Goal: Information Seeking & Learning: Learn about a topic

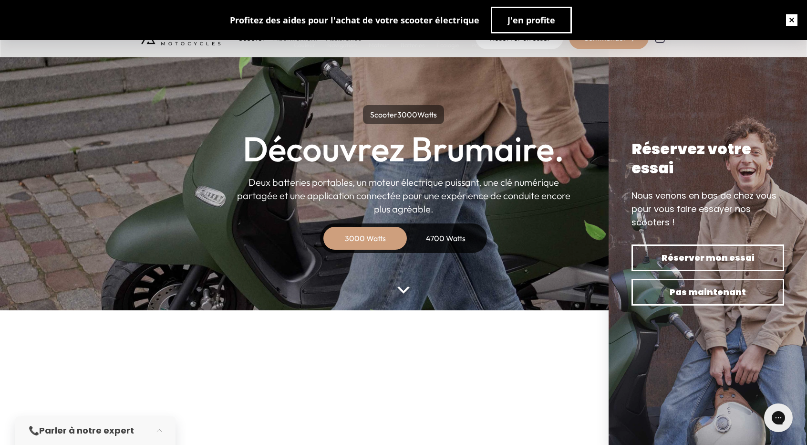
click at [791, 20] on button "button" at bounding box center [792, 20] width 31 height 31
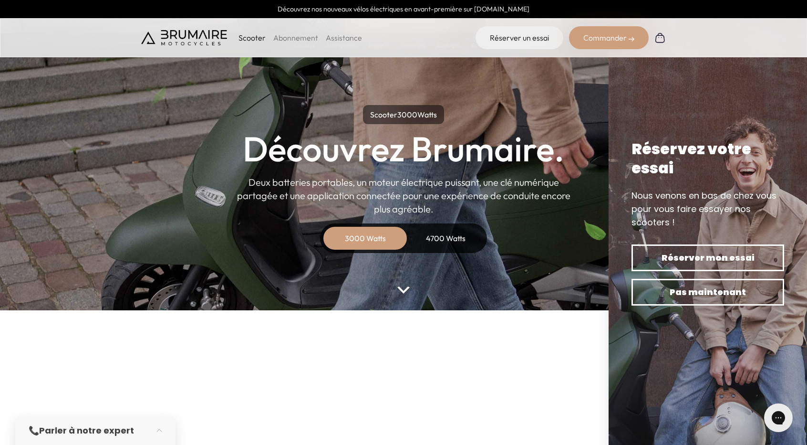
click at [451, 236] on div "4700 Watts" at bounding box center [445, 238] width 76 height 23
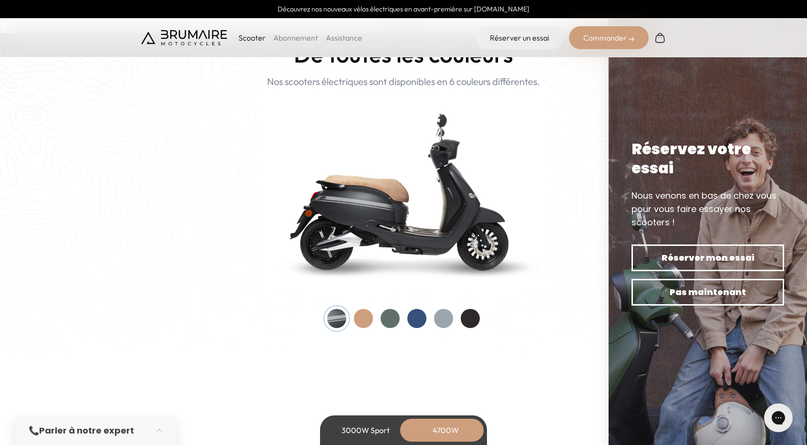
scroll to position [925, 0]
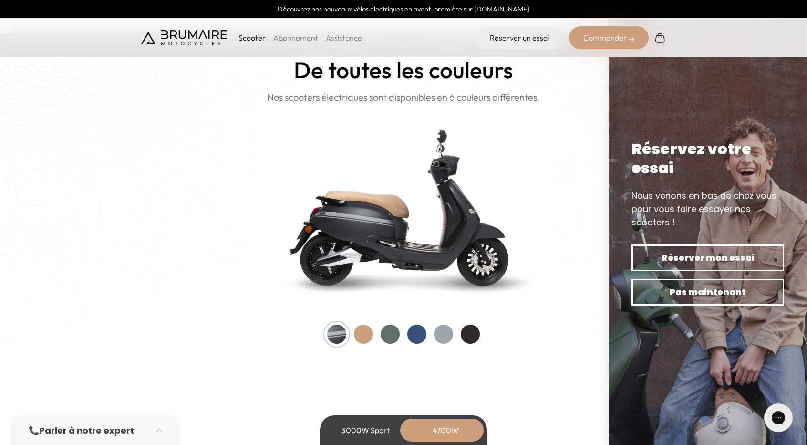
click at [364, 337] on div at bounding box center [363, 333] width 19 height 19
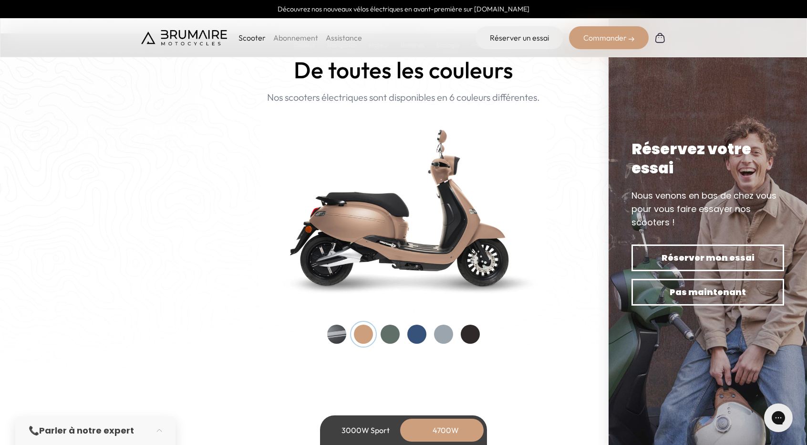
click at [392, 337] on div at bounding box center [390, 333] width 19 height 19
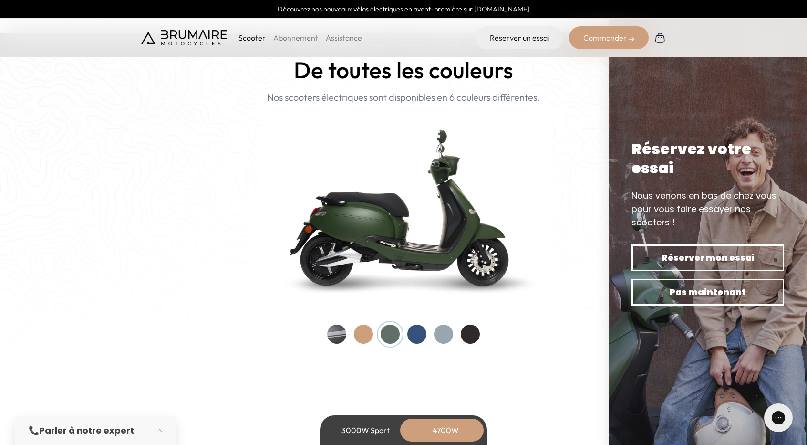
click at [415, 337] on div at bounding box center [416, 333] width 19 height 19
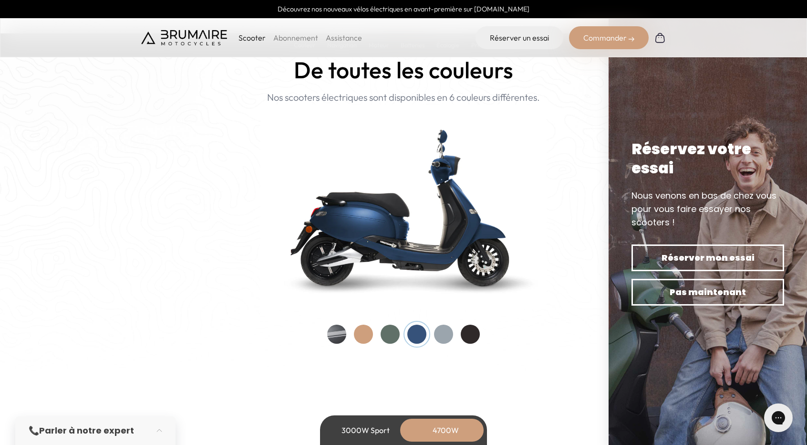
click at [447, 336] on div at bounding box center [443, 333] width 19 height 19
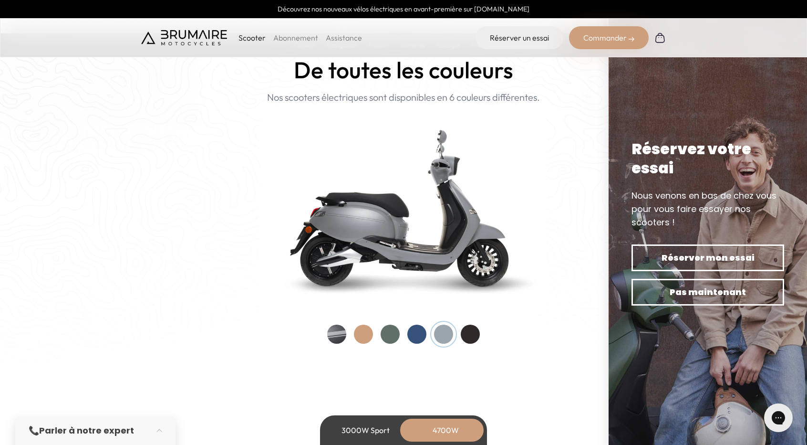
click at [471, 340] on div at bounding box center [470, 333] width 19 height 19
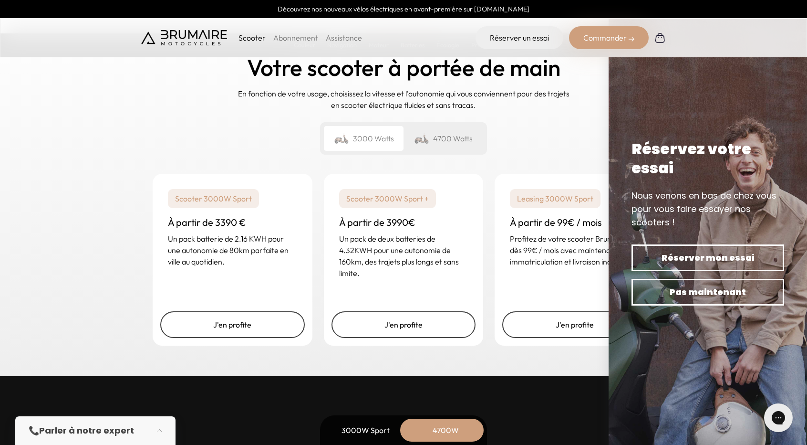
scroll to position [2357, 0]
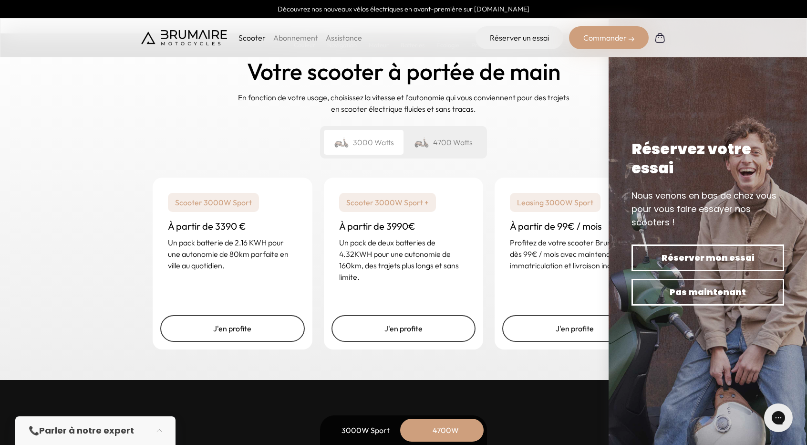
click at [462, 141] on div "4700 Watts" at bounding box center [444, 142] width 80 height 25
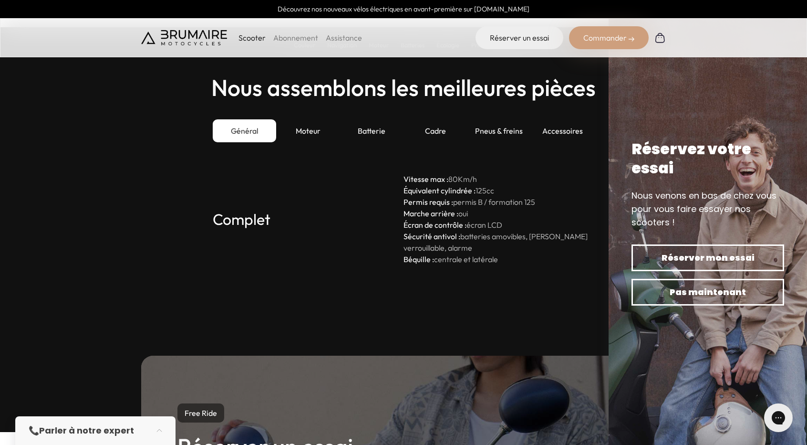
scroll to position [0, 0]
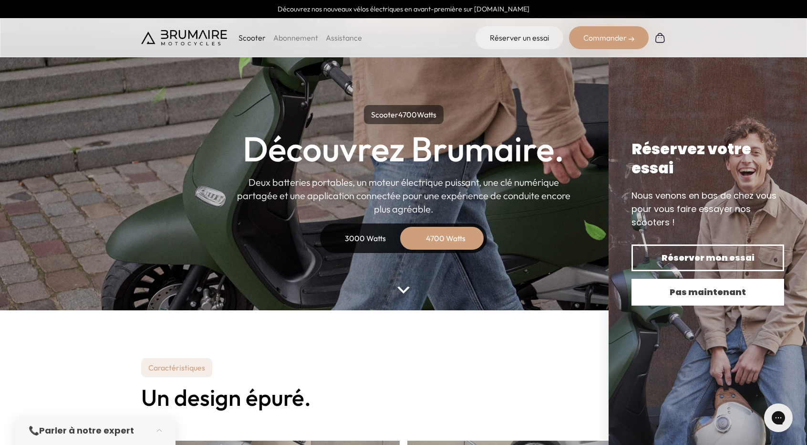
click at [693, 292] on span "Pas maintenant" at bounding box center [707, 291] width 119 height 13
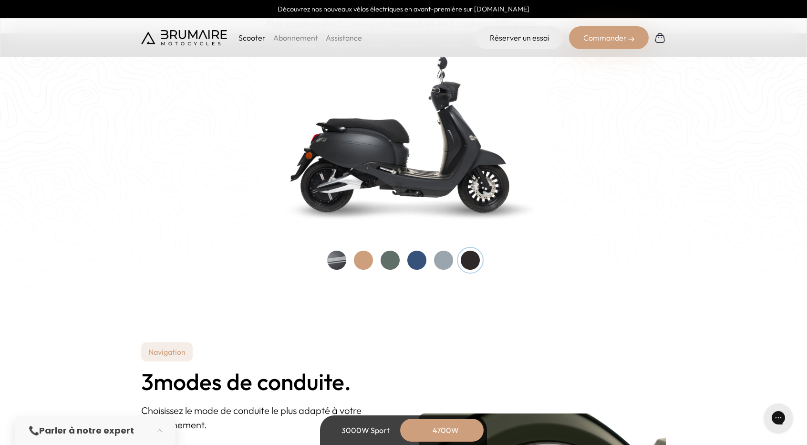
scroll to position [1007, 0]
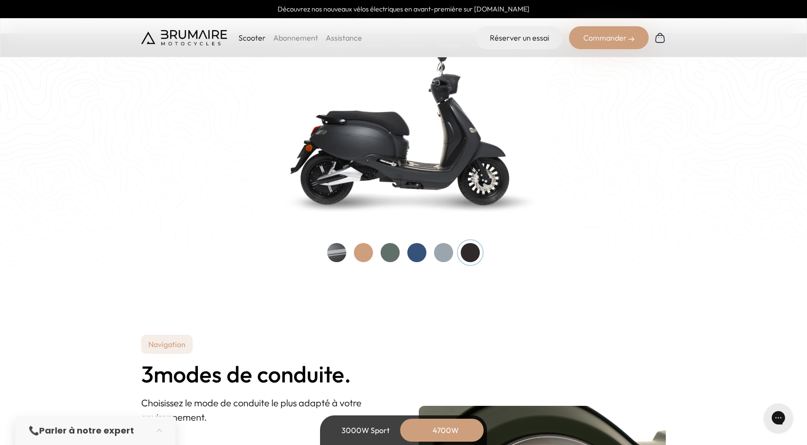
click at [363, 253] on div at bounding box center [363, 252] width 19 height 19
